Goal: Check status

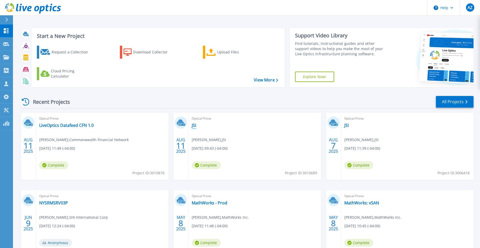
click at [194, 125] on link "JSI" at bounding box center [194, 125] width 4 height 5
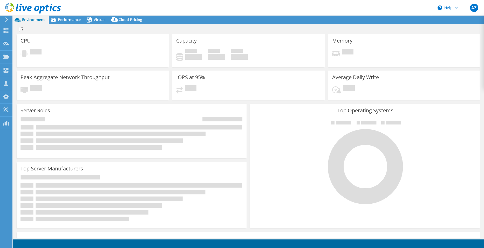
select select "USEast"
select select "USD"
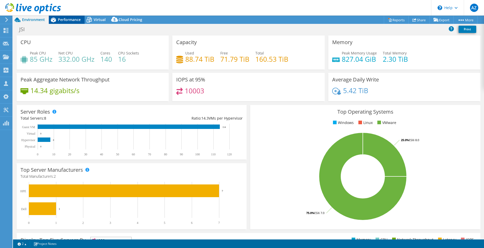
click at [68, 21] on span "Performance" at bounding box center [69, 19] width 23 height 5
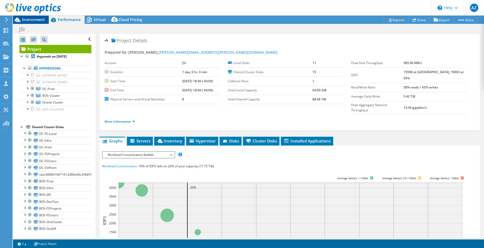
click at [30, 22] on div "Environment" at bounding box center [31, 20] width 36 height 8
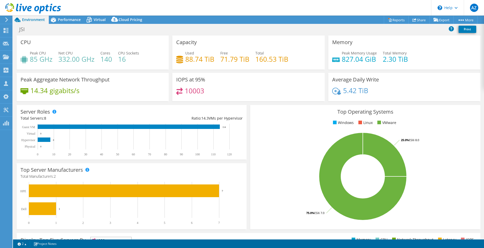
click at [224, 20] on div "Project Actions Project Actions Reports Share Export vSAN ReadyNode Sizer" at bounding box center [248, 20] width 471 height 8
click at [246, 103] on div "Server Roles Physical Servers represent bare metal servers that were targets of…" at bounding box center [132, 132] width 234 height 58
click at [67, 20] on span "Performance" at bounding box center [69, 19] width 23 height 5
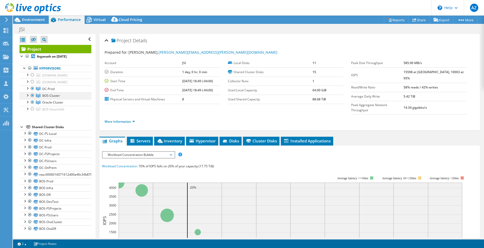
click at [31, 96] on div at bounding box center [32, 95] width 5 height 6
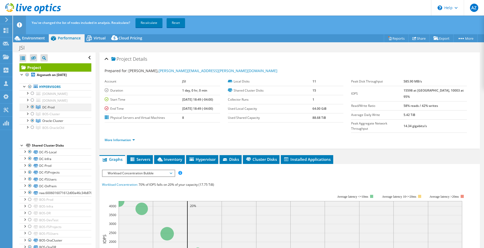
click at [32, 107] on div at bounding box center [32, 107] width 5 height 6
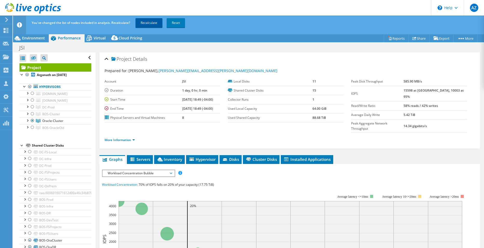
click at [151, 22] on link "Recalculate" at bounding box center [148, 22] width 27 height 9
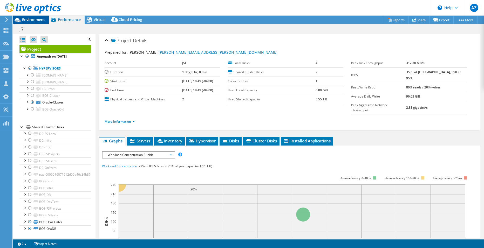
click at [33, 20] on span "Environment" at bounding box center [33, 19] width 23 height 5
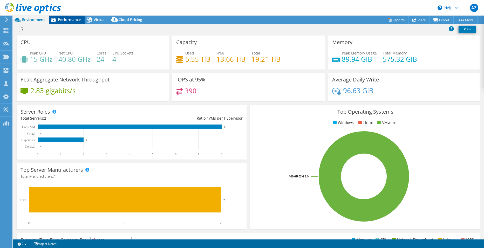
click at [66, 19] on span "Performance" at bounding box center [69, 19] width 23 height 5
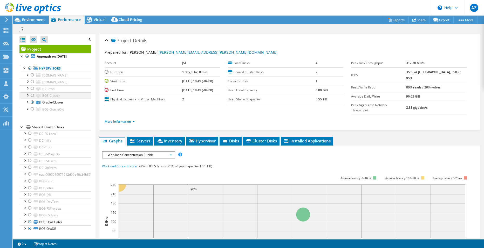
click at [31, 95] on div at bounding box center [32, 95] width 5 height 6
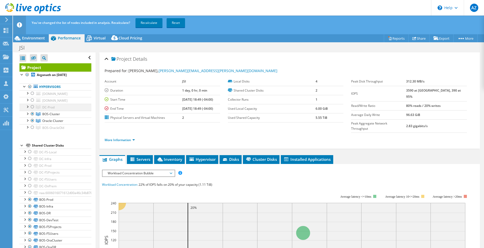
click at [31, 108] on div at bounding box center [32, 107] width 5 height 6
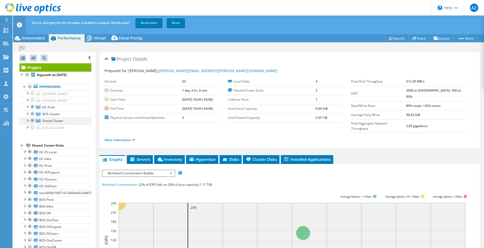
click at [30, 120] on div at bounding box center [32, 121] width 5 height 6
click at [151, 20] on link "Recalculate" at bounding box center [148, 22] width 27 height 9
